Goal: Task Accomplishment & Management: Complete application form

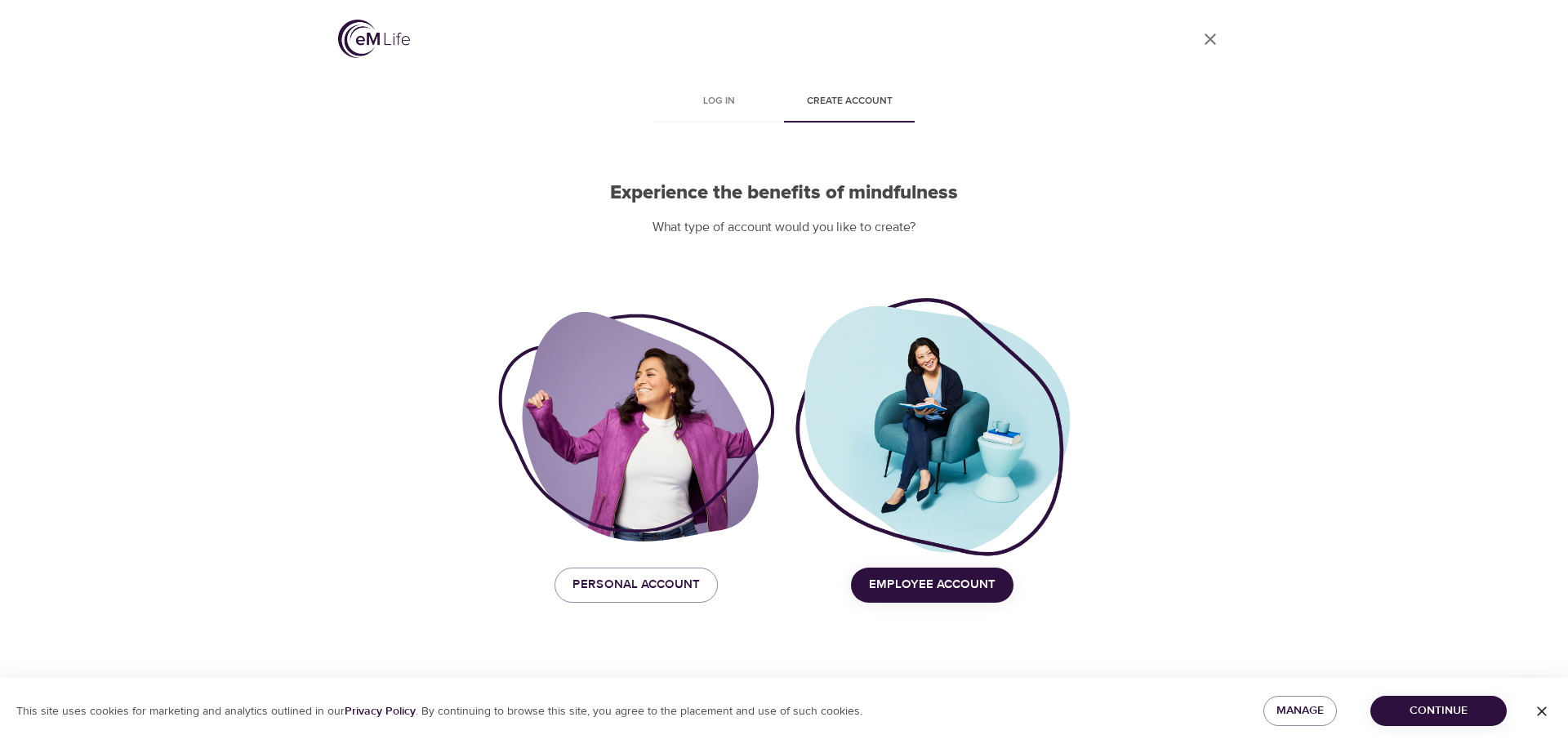
click at [924, 594] on span "Employee Account" at bounding box center [932, 585] width 127 height 22
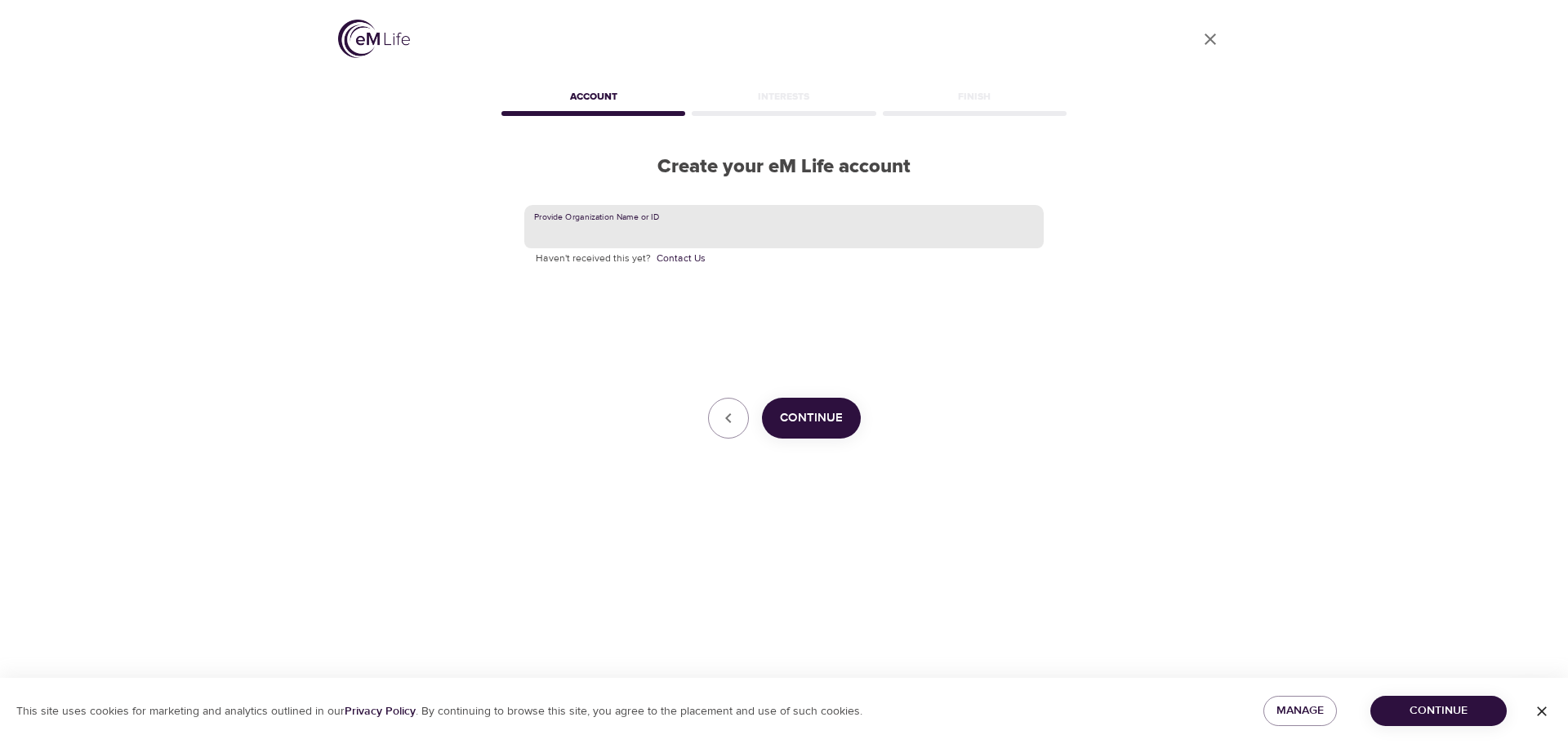
click at [713, 223] on input "text" at bounding box center [784, 226] width 519 height 44
click at [666, 230] on input "text" at bounding box center [784, 226] width 519 height 44
drag, startPoint x: 580, startPoint y: 232, endPoint x: 490, endPoint y: 235, distance: 90.0
click at [490, 235] on div "User Profile Account Interests Finish Create your eM Life account Provide Organ…" at bounding box center [784, 372] width 931 height 744
paste input "N/A"
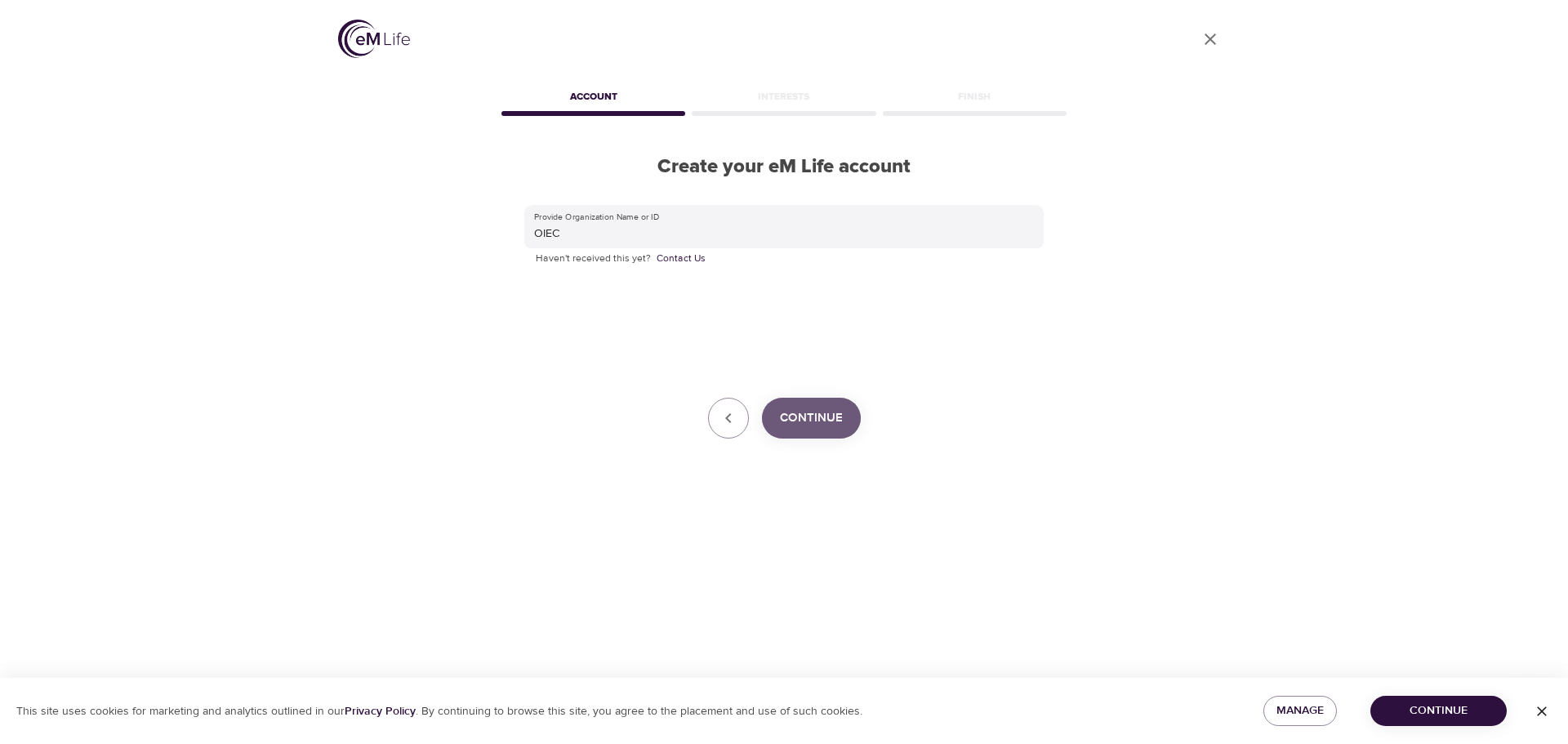
click at [809, 418] on span "Continue" at bounding box center [811, 418] width 63 height 22
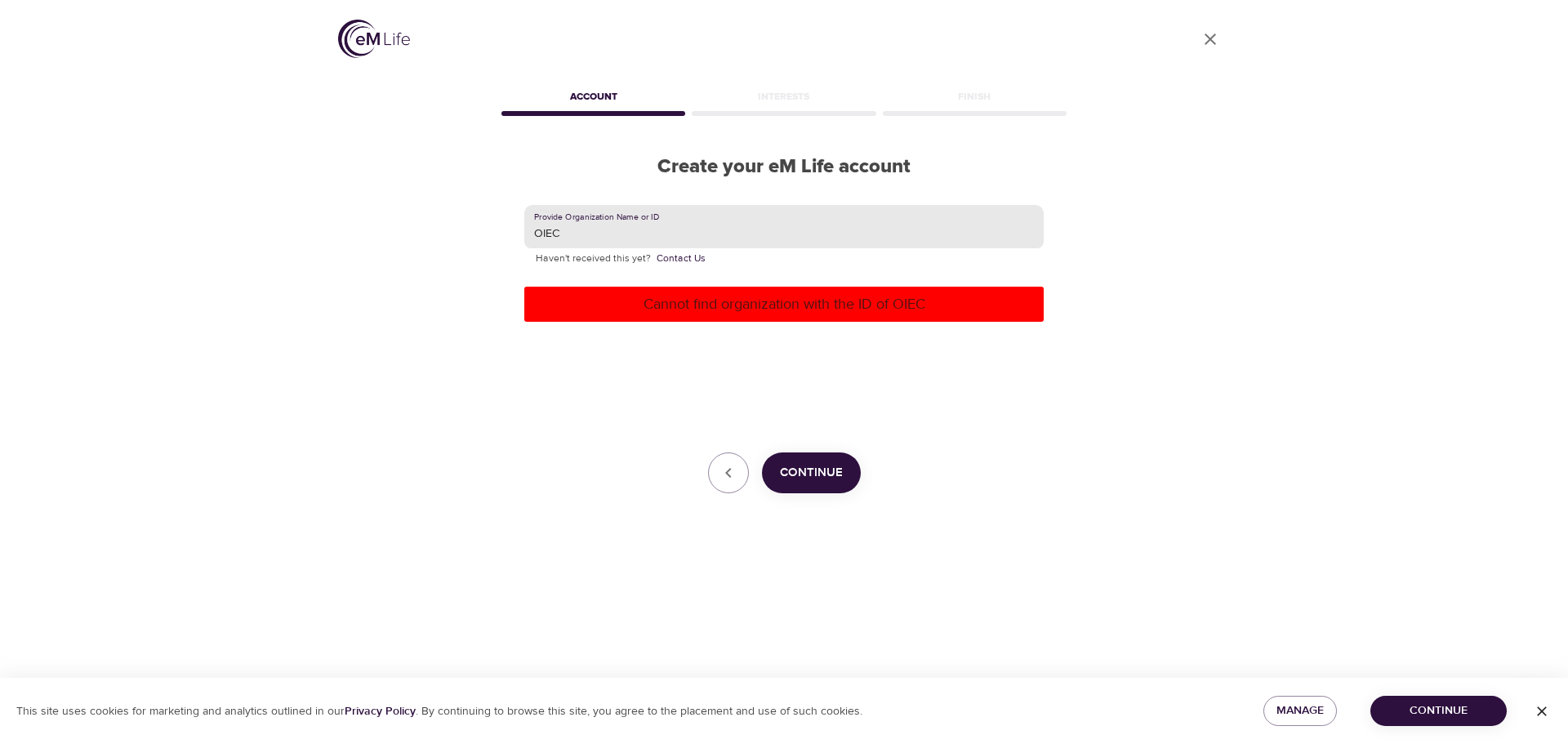
drag, startPoint x: 581, startPoint y: 229, endPoint x: 518, endPoint y: 239, distance: 63.8
click at [518, 239] on div "Provide Organization Name or ID OIEC Haven't received this yet? Contact Us Cann…" at bounding box center [784, 350] width 572 height 342
click at [701, 236] on input "Office of Injured Employee Cousel" at bounding box center [784, 226] width 519 height 44
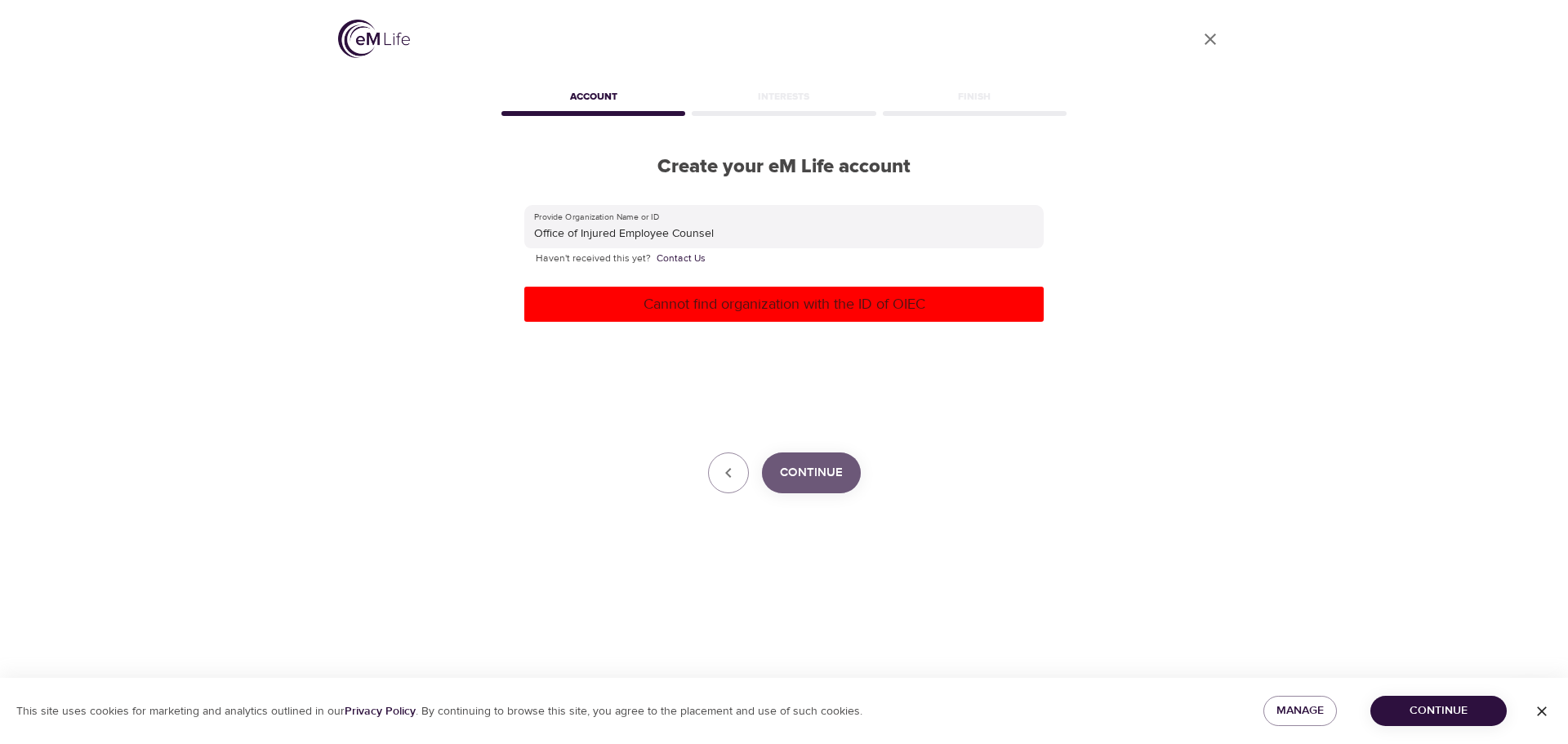
click at [815, 489] on button "Continue" at bounding box center [811, 473] width 99 height 40
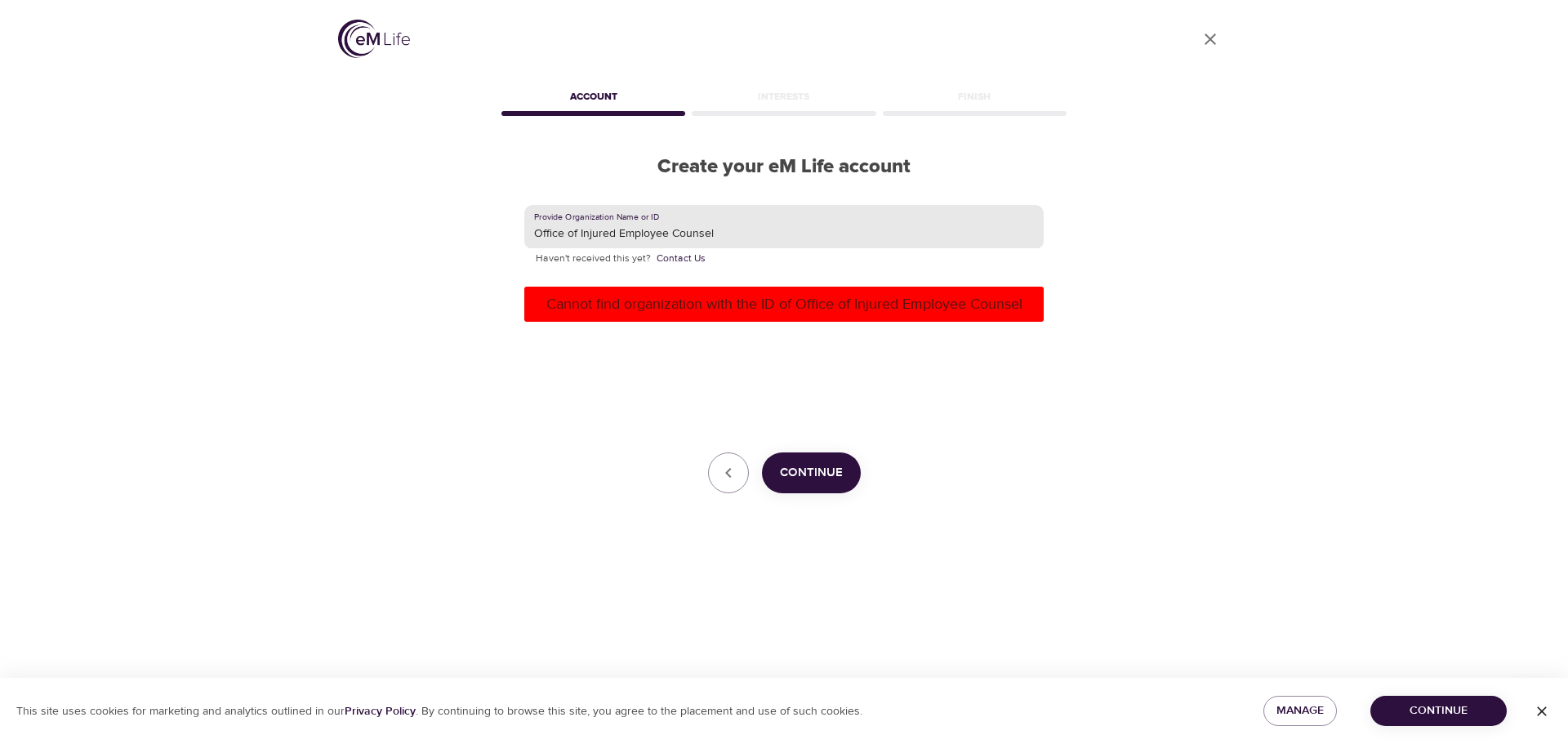
drag, startPoint x: 729, startPoint y: 231, endPoint x: 495, endPoint y: 226, distance: 234.1
click at [495, 226] on div "User Profile Account Interests Finish Create your eM Life account Provide Organ…" at bounding box center [784, 372] width 931 height 744
type input "State of [US_STATE]"
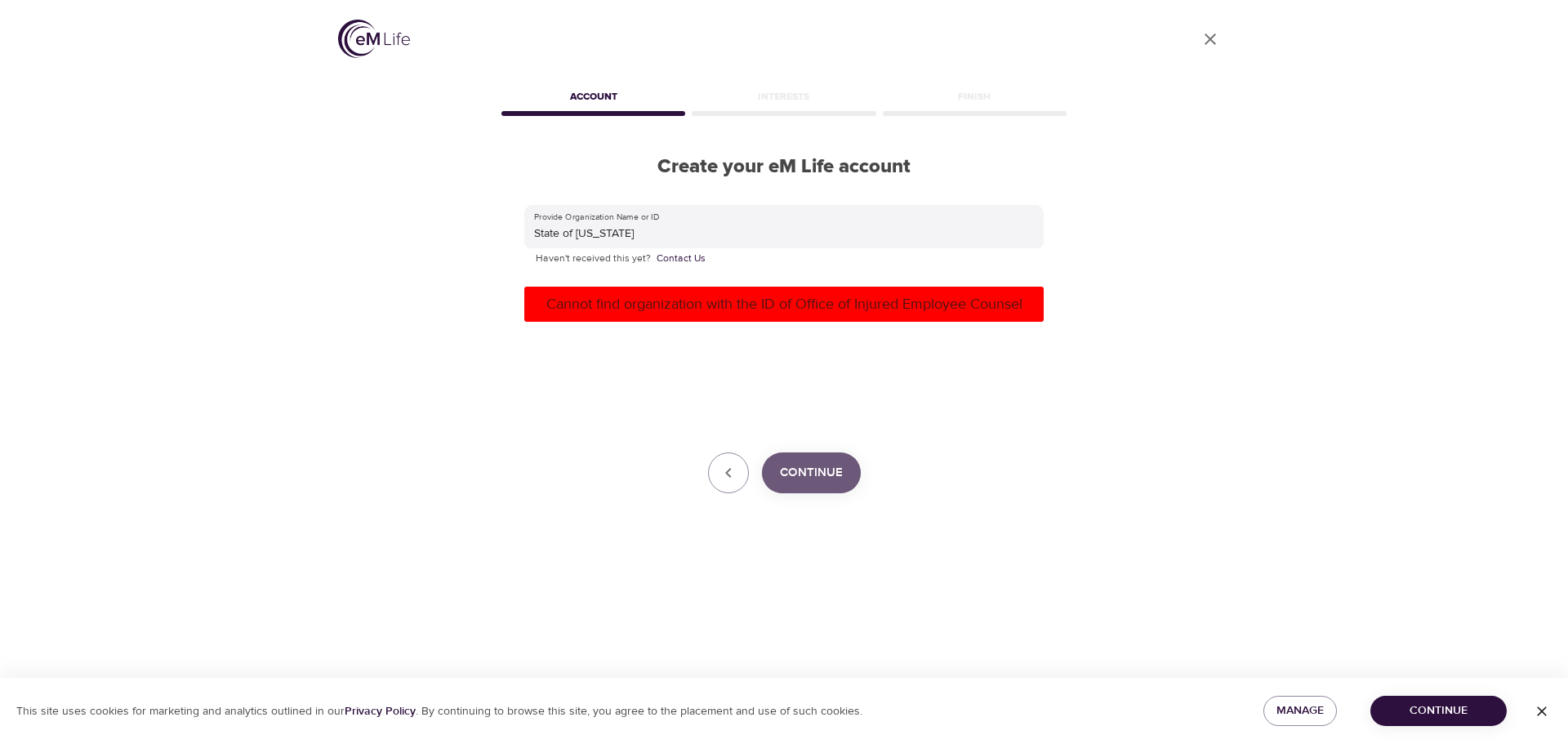
click at [829, 472] on span "Continue" at bounding box center [811, 473] width 63 height 22
